Goal: Complete application form: Complete application form

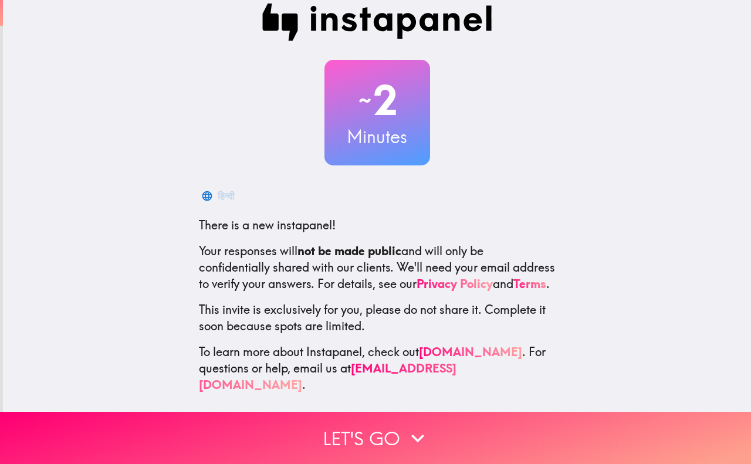
scroll to position [25, 0]
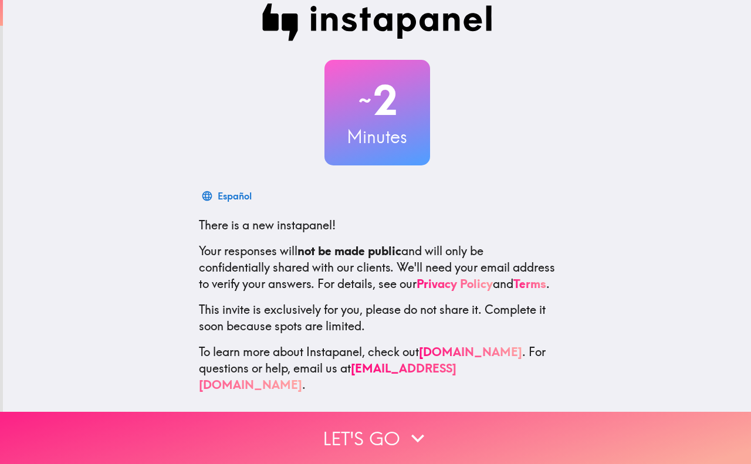
click at [405, 447] on button "Let's go" at bounding box center [375, 438] width 751 height 52
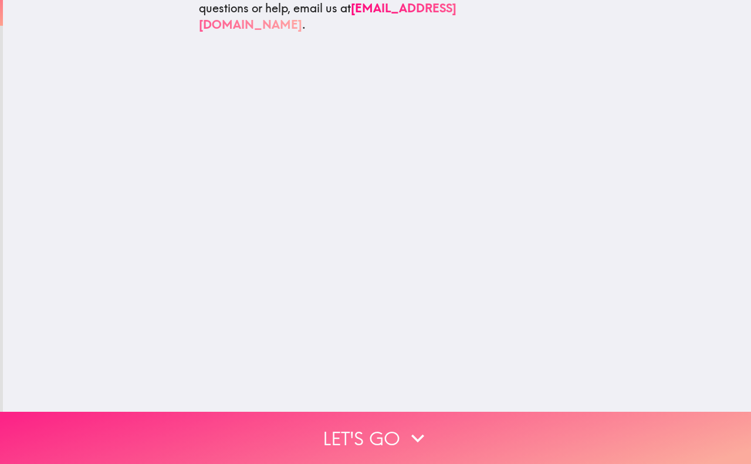
scroll to position [0, 0]
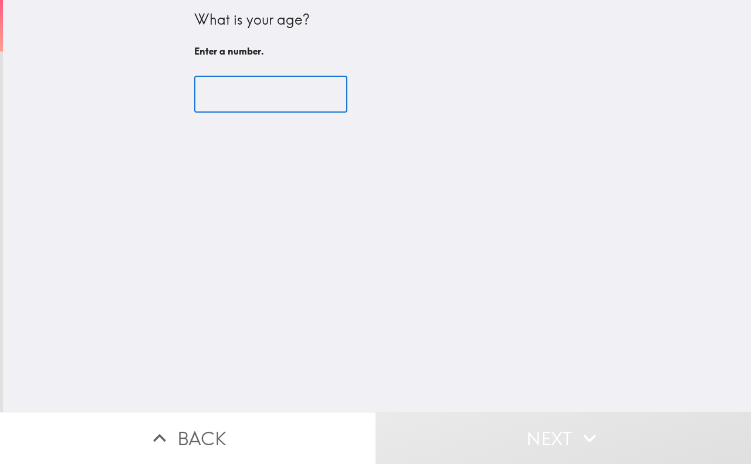
click at [265, 106] on input "number" at bounding box center [270, 94] width 153 height 36
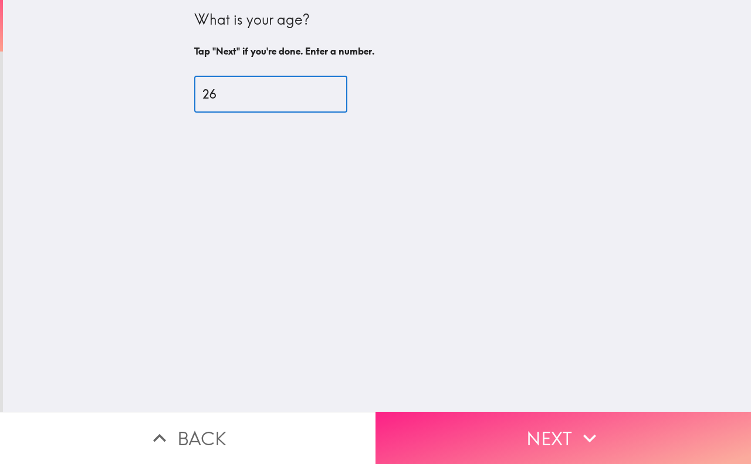
type input "26"
click at [490, 416] on button "Next" at bounding box center [564, 438] width 376 height 52
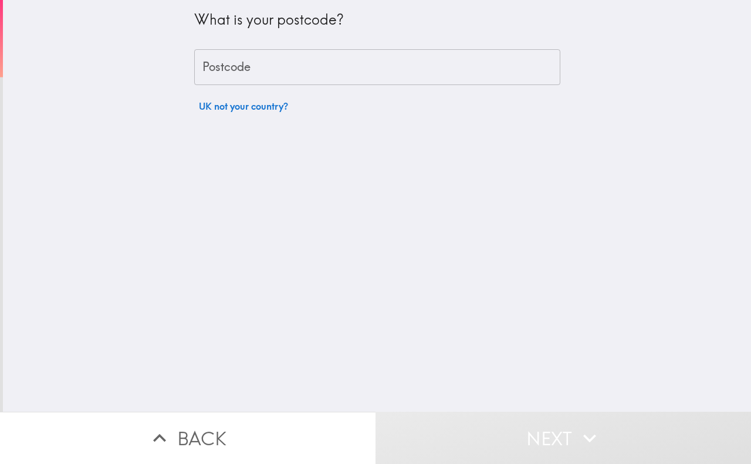
click at [273, 65] on input "Postcode" at bounding box center [377, 67] width 366 height 36
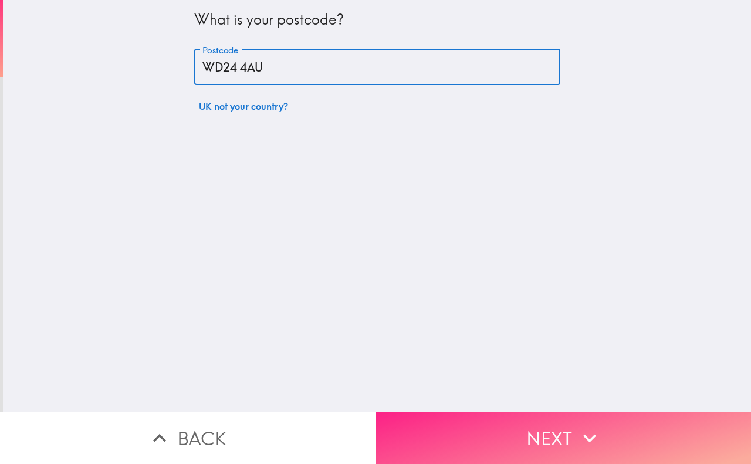
type input "WD24 4AU"
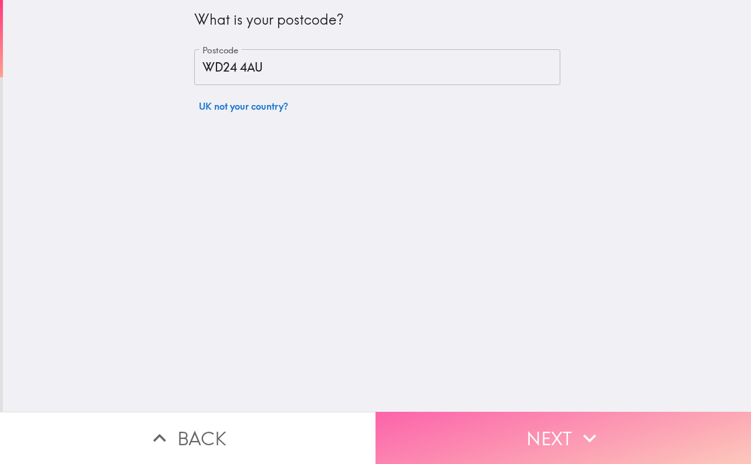
click at [542, 439] on button "Next" at bounding box center [564, 438] width 376 height 52
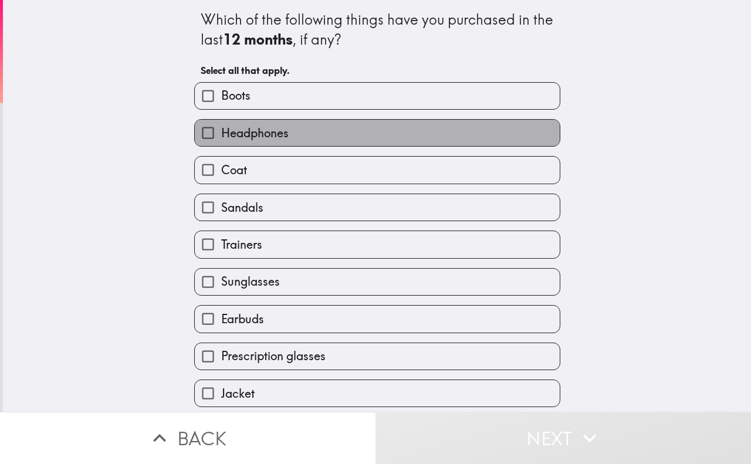
click at [275, 136] on span "Headphones" at bounding box center [254, 133] width 67 height 16
click at [221, 136] on input "Headphones" at bounding box center [208, 133] width 26 height 26
checkbox input "true"
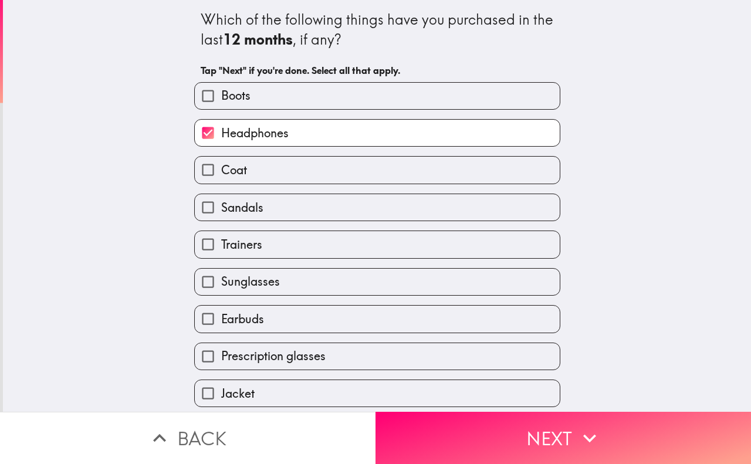
scroll to position [46, 0]
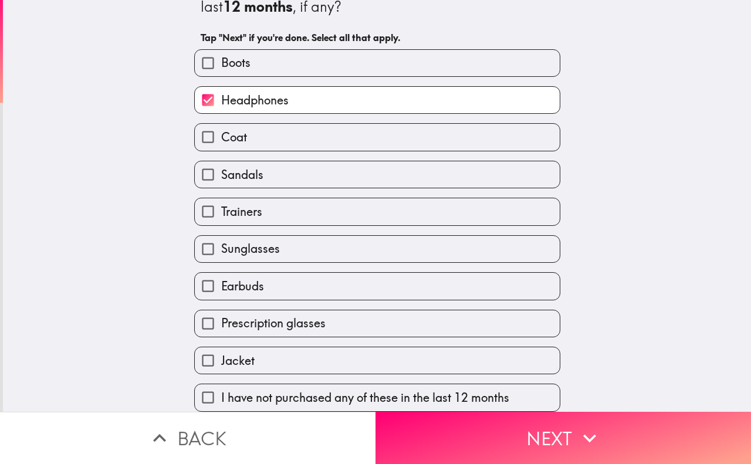
click at [271, 273] on label "Earbuds" at bounding box center [377, 286] width 365 height 26
click at [221, 273] on input "Earbuds" at bounding box center [208, 286] width 26 height 26
checkbox input "true"
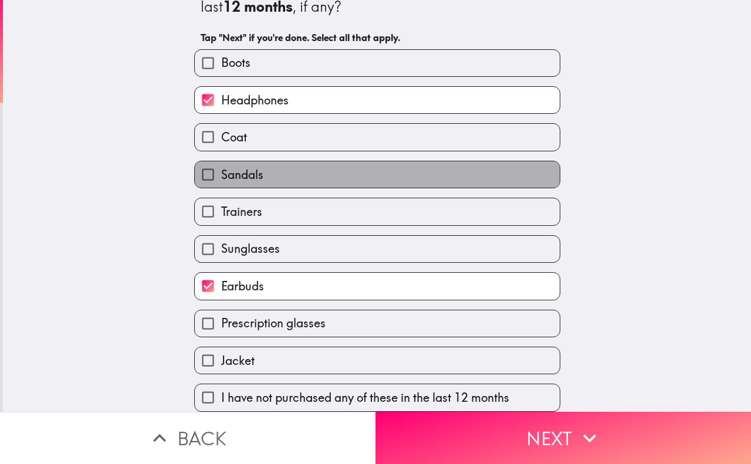
click at [282, 161] on label "Sandals" at bounding box center [377, 174] width 365 height 26
click at [221, 161] on input "Sandals" at bounding box center [208, 174] width 26 height 26
checkbox input "true"
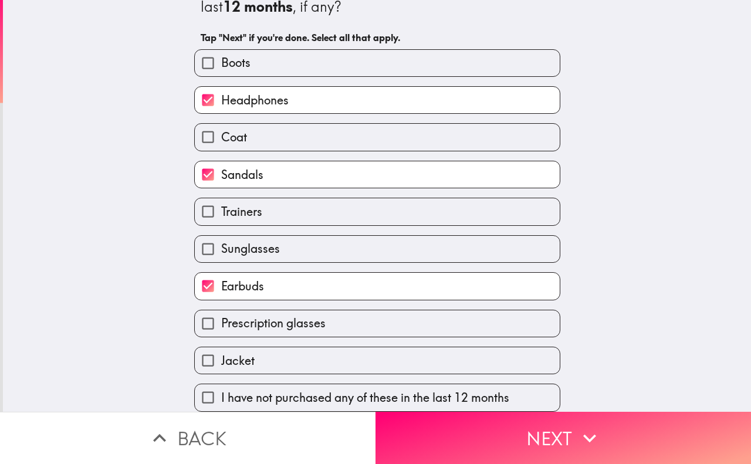
click at [281, 238] on label "Sunglasses" at bounding box center [377, 249] width 365 height 26
click at [221, 238] on input "Sunglasses" at bounding box center [208, 249] width 26 height 26
checkbox input "true"
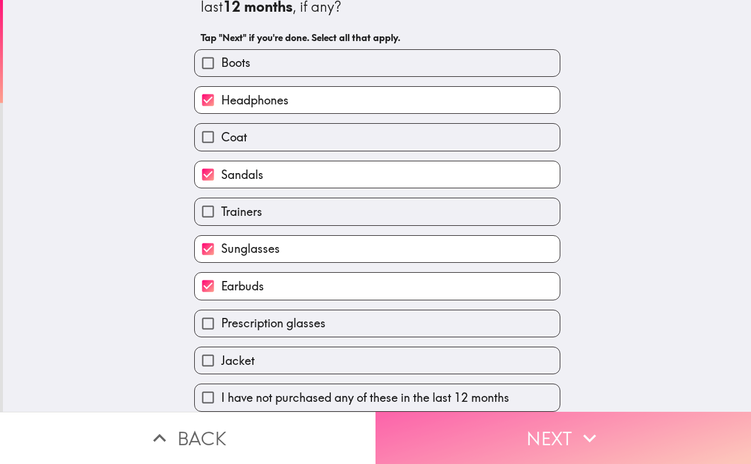
click at [461, 415] on button "Next" at bounding box center [564, 438] width 376 height 52
